Goal: Transaction & Acquisition: Purchase product/service

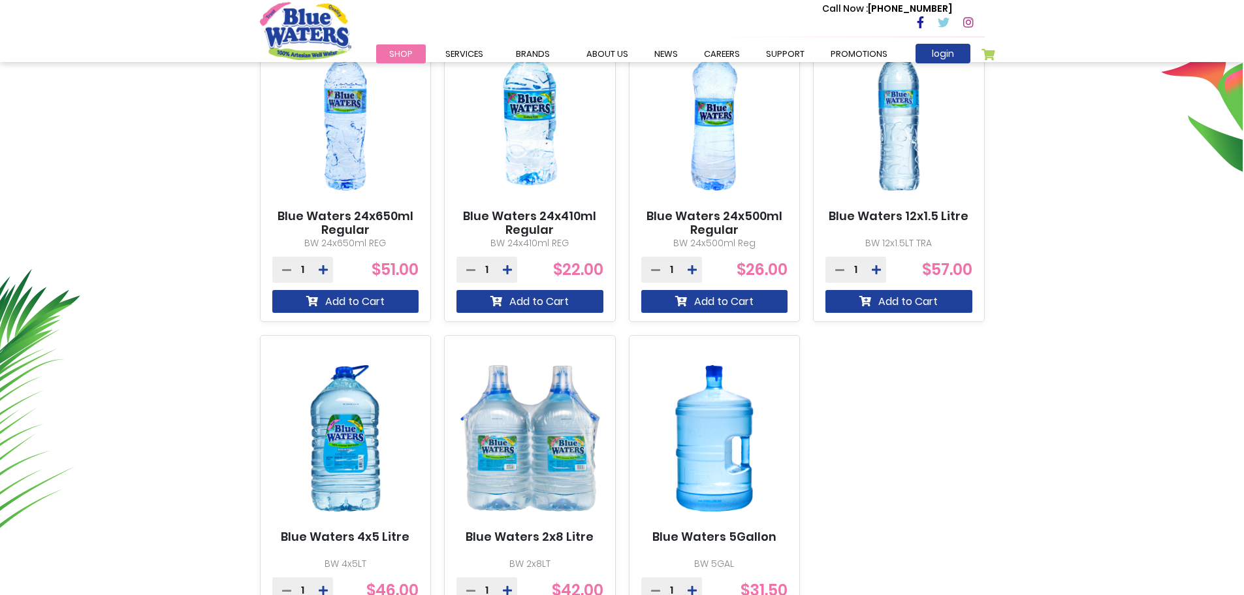
scroll to position [653, 0]
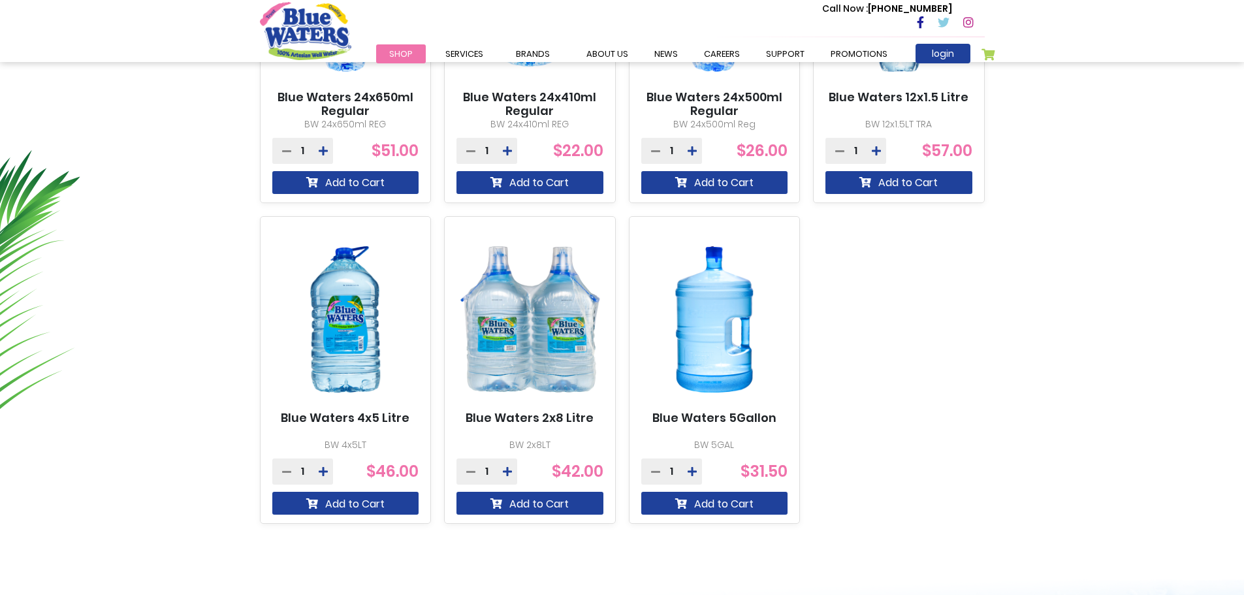
drag, startPoint x: 723, startPoint y: 447, endPoint x: 732, endPoint y: 444, distance: 10.6
click at [725, 447] on p "BW 5GAL" at bounding box center [715, 445] width 147 height 14
click at [736, 356] on img at bounding box center [715, 320] width 147 height 184
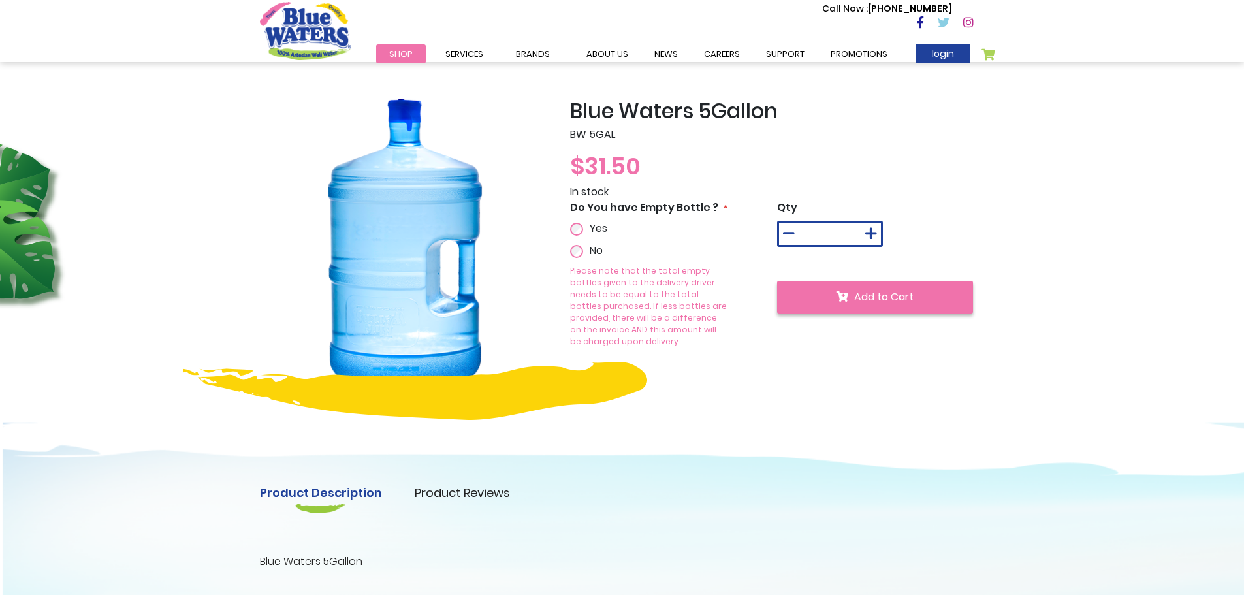
click at [848, 295] on icon "submit" at bounding box center [843, 296] width 12 height 10
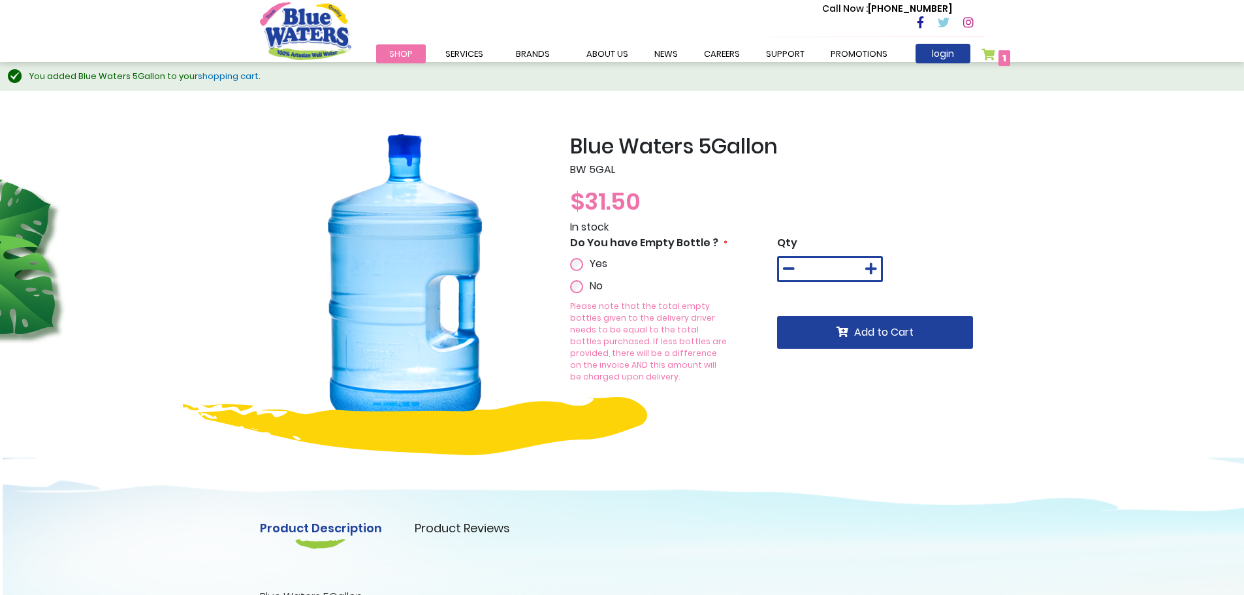
click at [990, 52] on link "My Cart 1 1 items" at bounding box center [996, 57] width 29 height 19
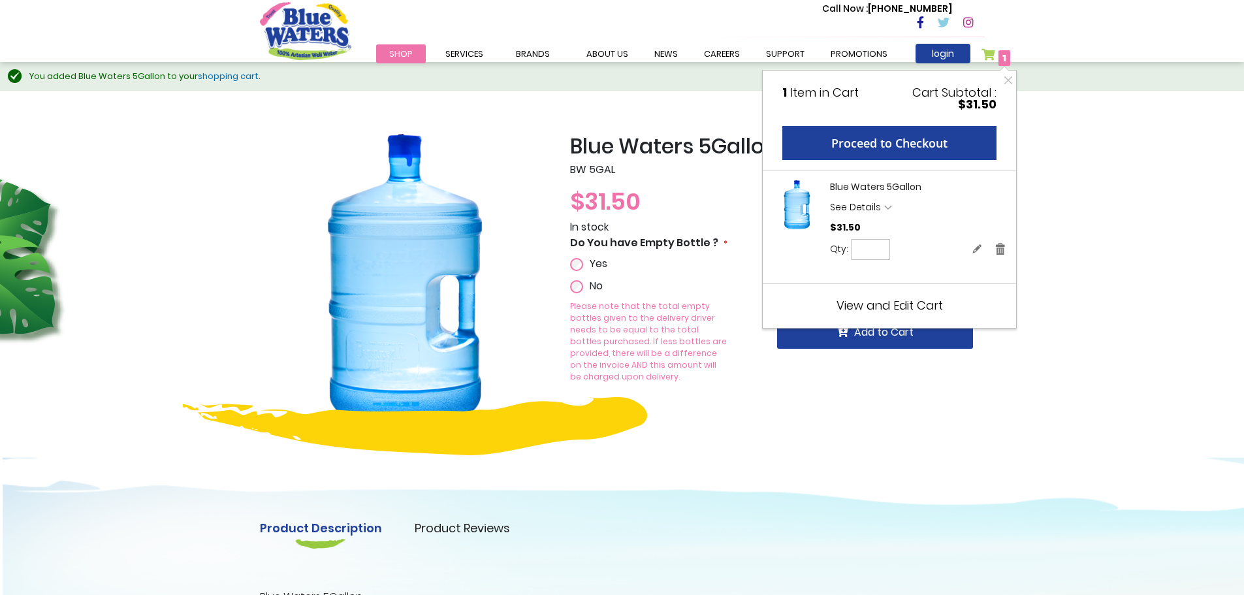
click at [907, 308] on span "View and Edit Cart" at bounding box center [890, 305] width 106 height 16
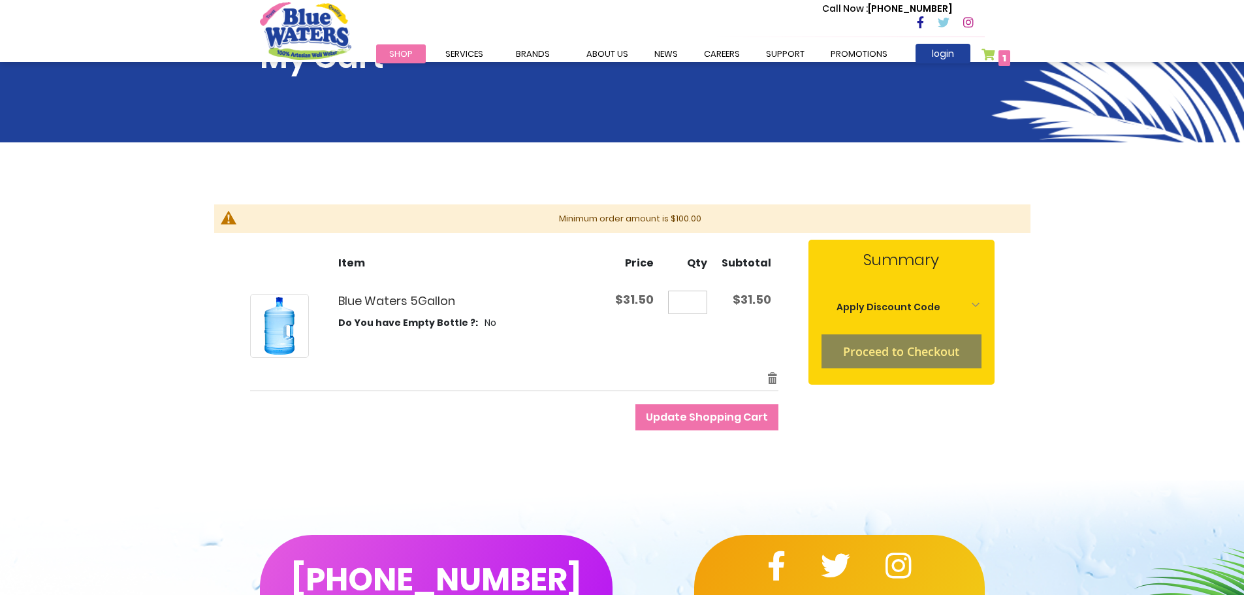
scroll to position [65, 0]
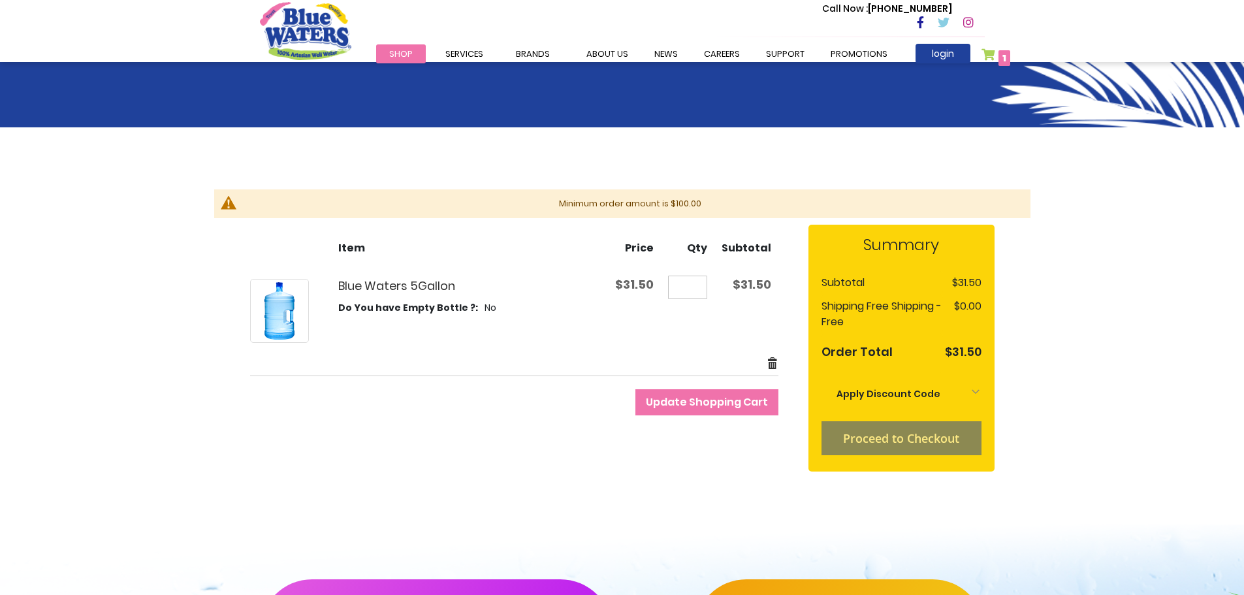
click at [771, 363] on link "Remove item" at bounding box center [773, 363] width 12 height 15
